Goal: Information Seeking & Learning: Learn about a topic

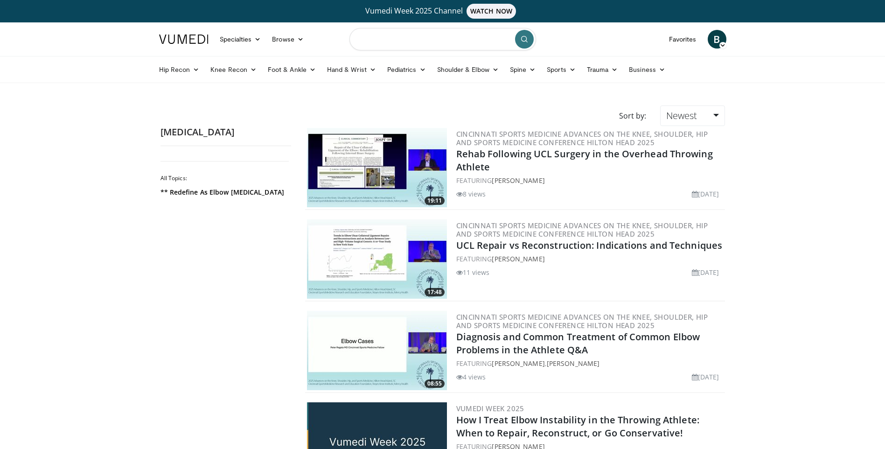
click at [407, 34] on input "Search topics, interventions" at bounding box center [443, 39] width 187 height 22
type input "**********"
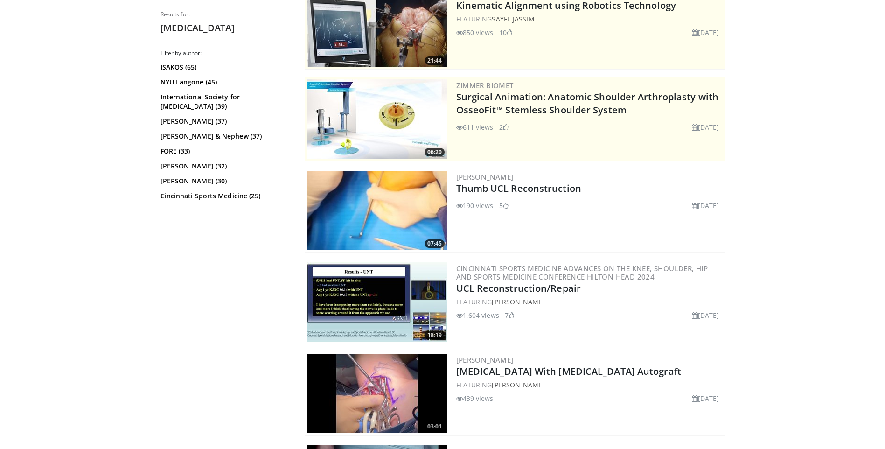
scroll to position [93, 0]
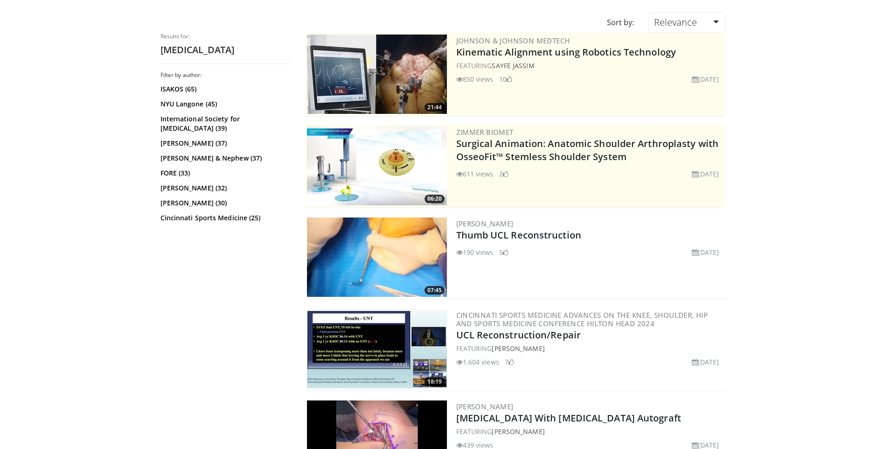
click at [356, 256] on img at bounding box center [377, 256] width 140 height 79
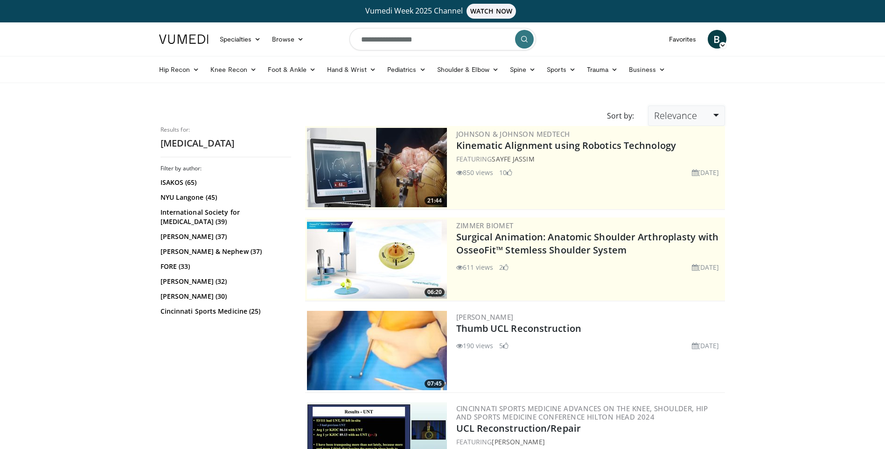
click at [668, 113] on span "Relevance" at bounding box center [675, 115] width 43 height 13
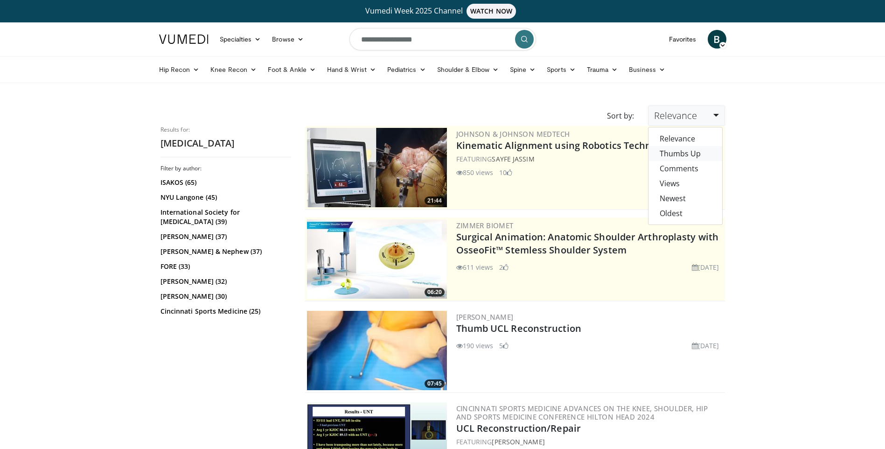
click at [689, 154] on link "Thumbs Up" at bounding box center [686, 153] width 74 height 15
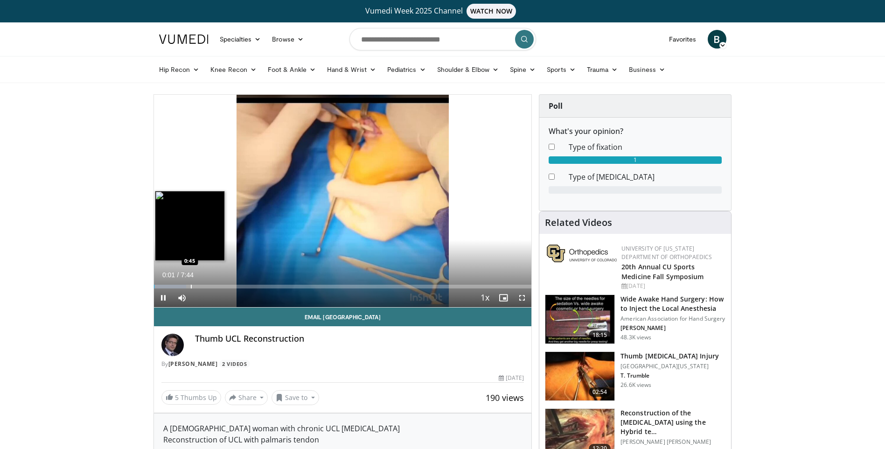
click at [191, 285] on div "Progress Bar" at bounding box center [191, 287] width 1 height 4
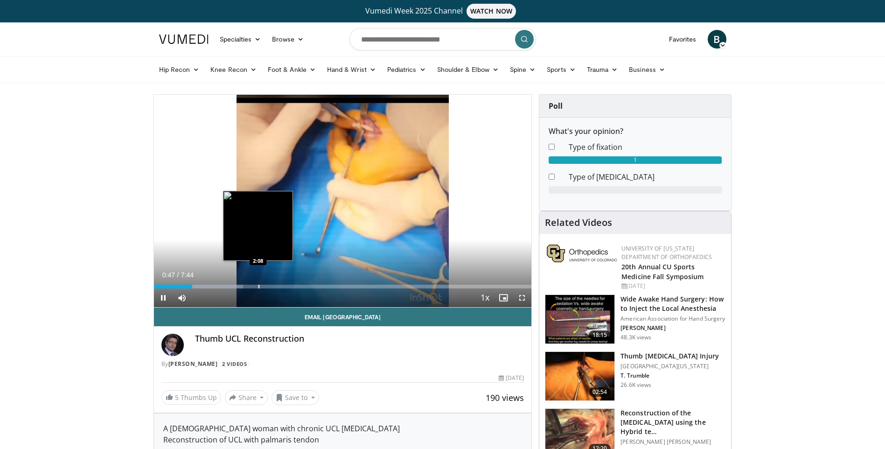
click at [258, 283] on div "Loaded : 23.66% 0:47 2:08" at bounding box center [343, 284] width 378 height 9
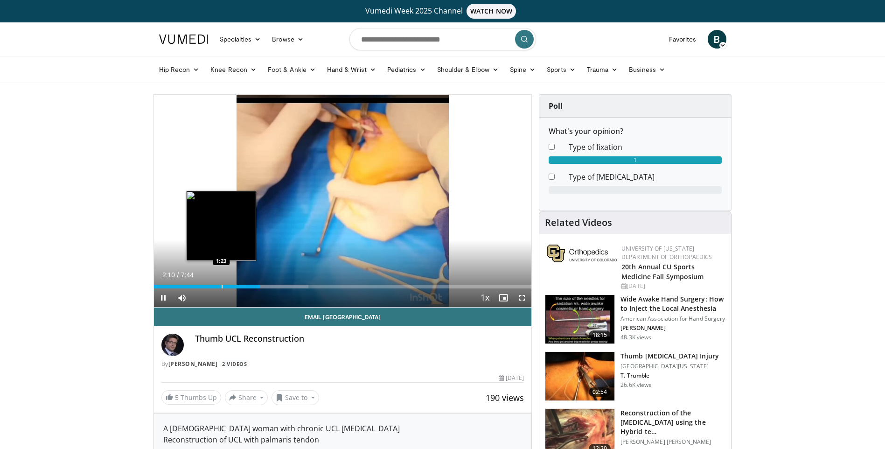
click at [222, 287] on div "Progress Bar" at bounding box center [222, 287] width 1 height 4
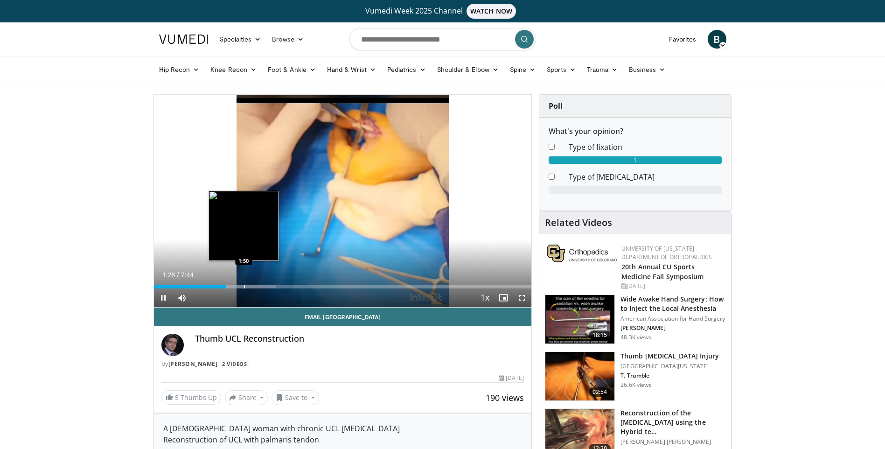
click at [244, 287] on div "Progress Bar" at bounding box center [244, 287] width 1 height 4
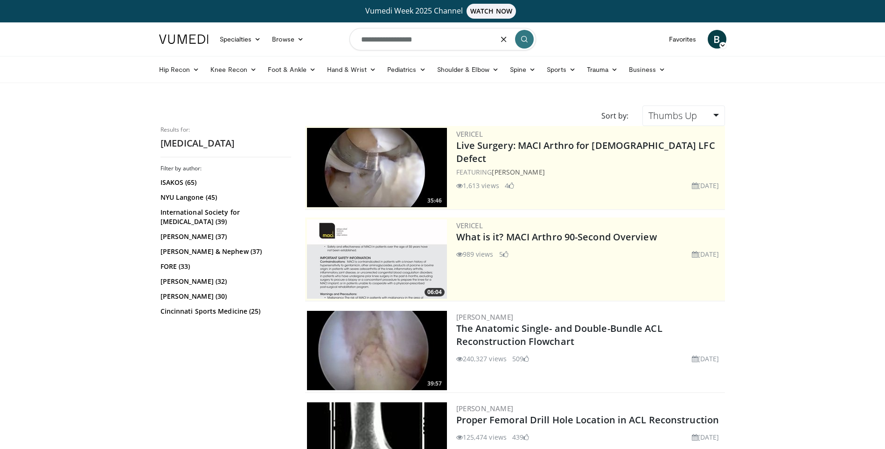
drag, startPoint x: 374, startPoint y: 41, endPoint x: 444, endPoint y: 39, distance: 70.0
click at [444, 39] on input "**********" at bounding box center [443, 39] width 187 height 22
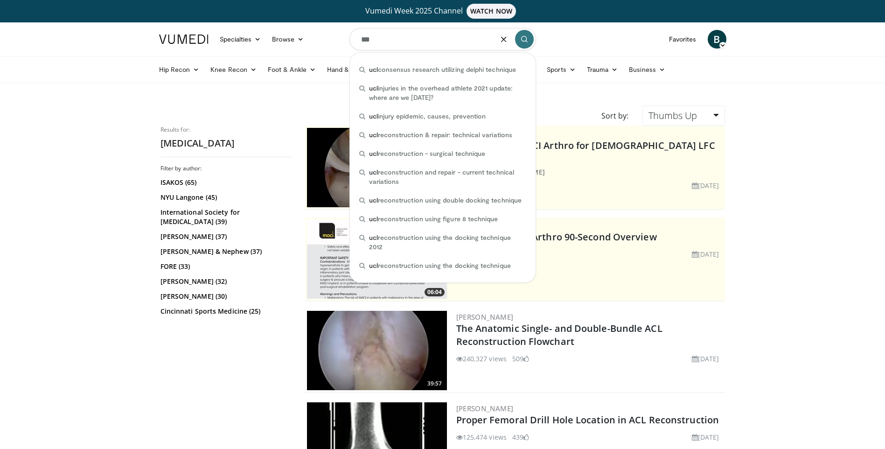
type input "***"
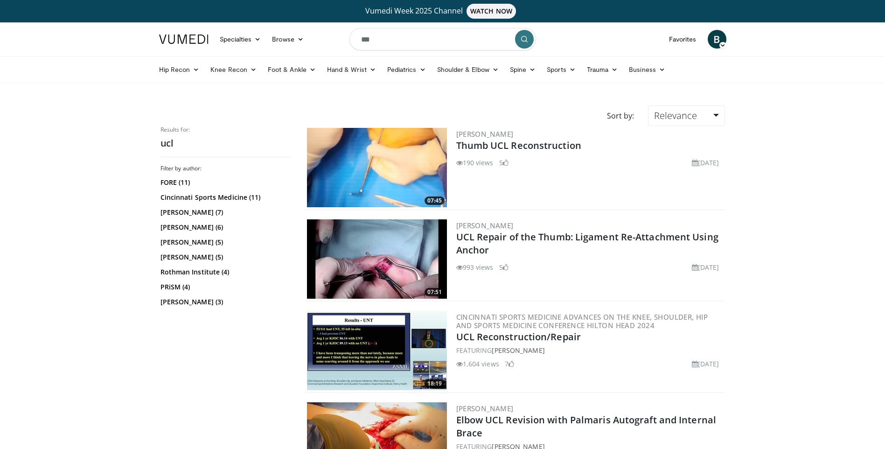
scroll to position [47, 0]
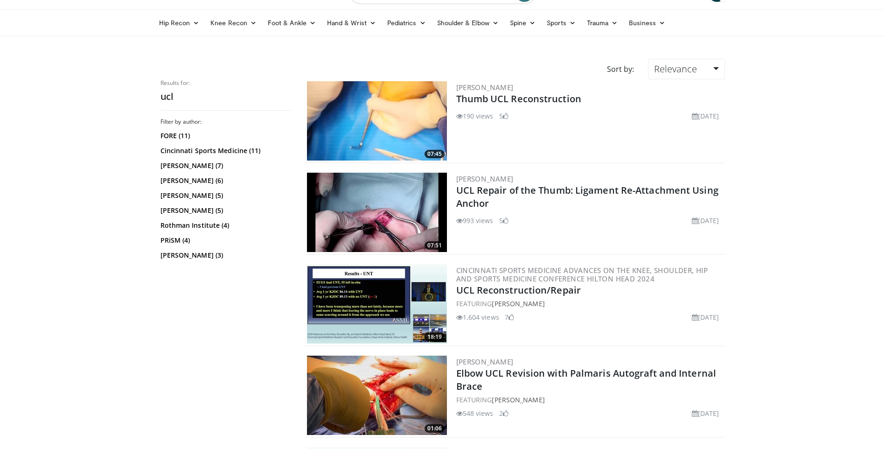
click at [380, 301] on img at bounding box center [377, 303] width 140 height 79
click at [399, 210] on img at bounding box center [377, 212] width 140 height 79
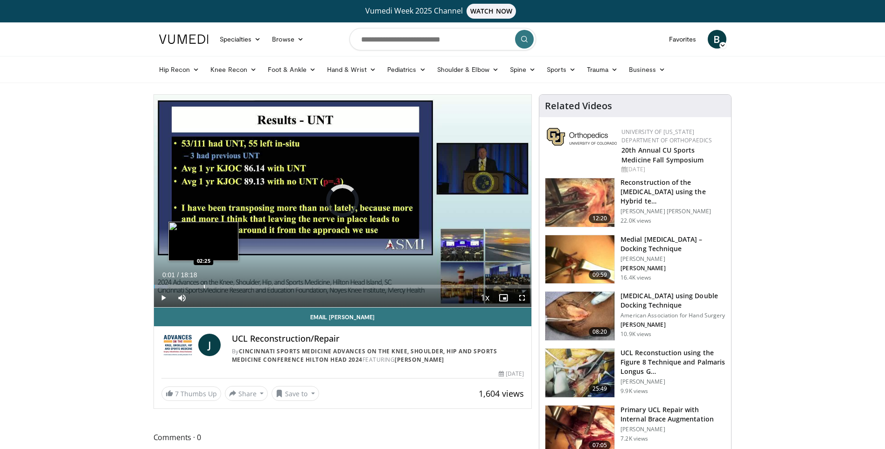
click at [203, 281] on div "Loaded : 3.61% 00:01 02:25" at bounding box center [343, 284] width 378 height 9
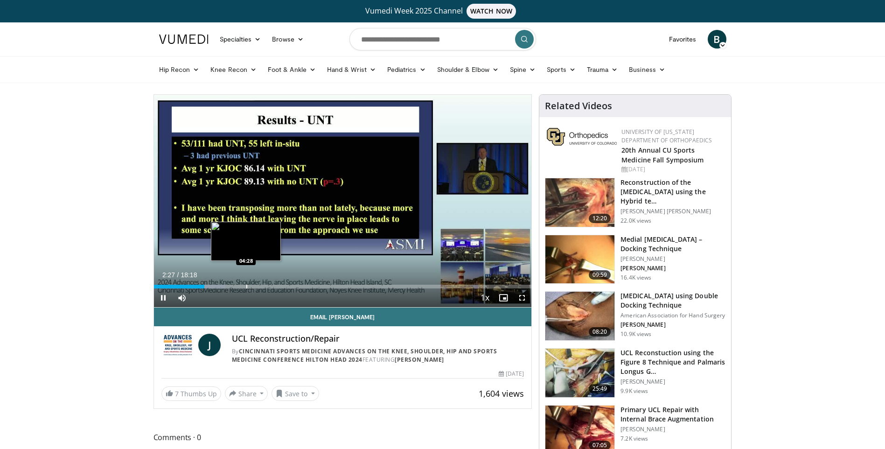
click at [246, 285] on div "Progress Bar" at bounding box center [246, 287] width 1 height 4
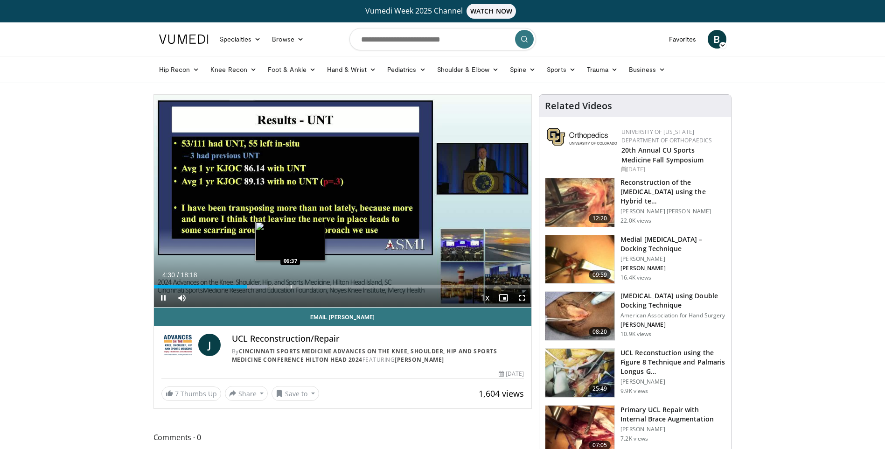
click at [290, 283] on div "Loaded : 30.08% 04:30 06:37" at bounding box center [343, 284] width 378 height 9
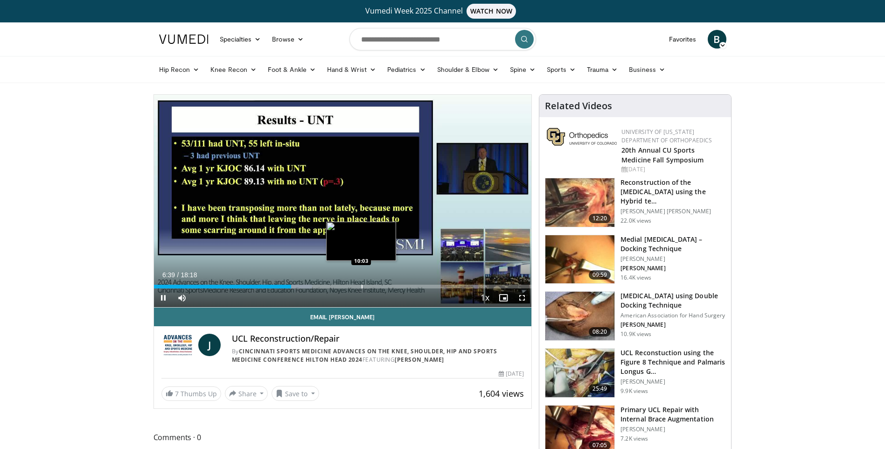
click at [362, 285] on video-js "**********" at bounding box center [343, 201] width 378 height 213
click at [366, 287] on div "Progress Bar" at bounding box center [366, 287] width 1 height 4
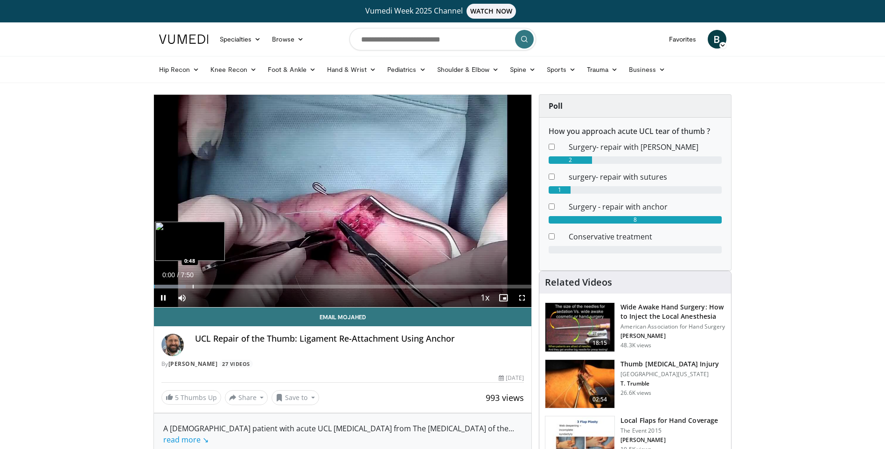
click at [192, 282] on div "Loaded : 8.48% 0:00 0:48" at bounding box center [343, 284] width 378 height 9
click at [182, 288] on div "Progress Bar" at bounding box center [182, 287] width 1 height 4
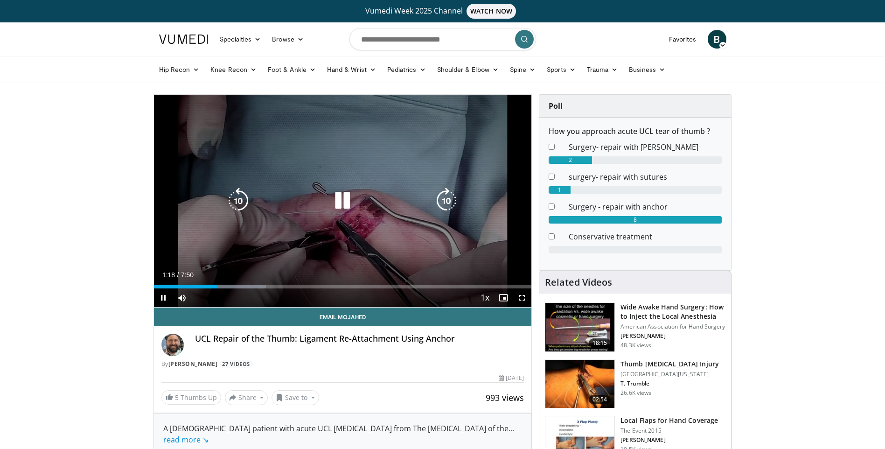
click at [343, 203] on icon "Video Player" at bounding box center [342, 201] width 26 height 26
click at [338, 202] on icon "Video Player" at bounding box center [342, 201] width 26 height 26
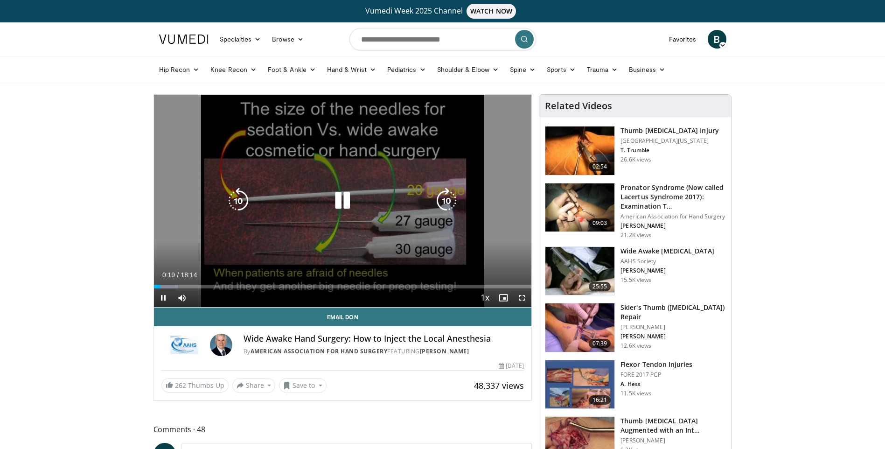
click at [350, 202] on icon "Video Player" at bounding box center [342, 201] width 26 height 26
